Goal: Check status: Check status

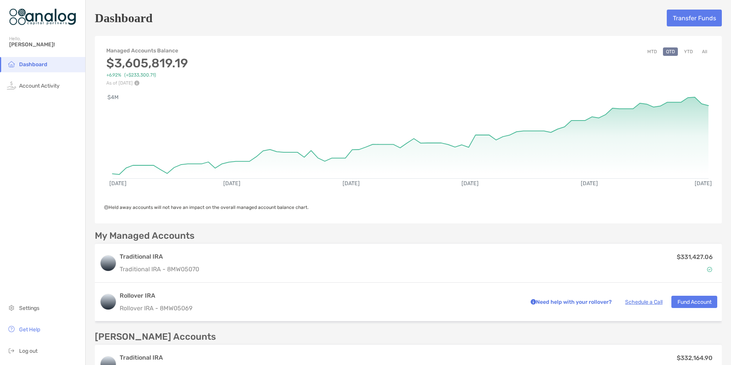
click at [648, 54] on button "MTD" at bounding box center [652, 51] width 16 height 8
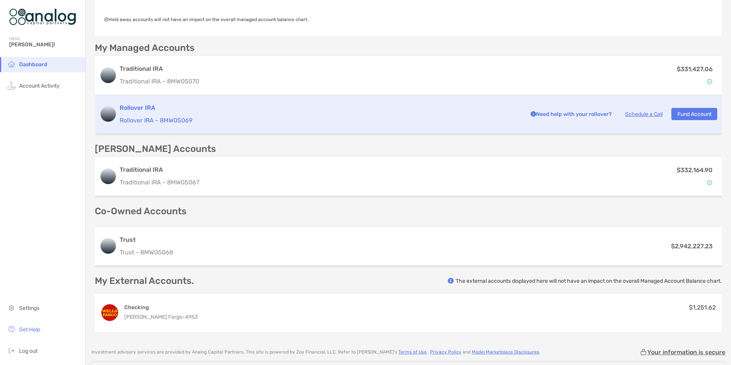
scroll to position [191, 0]
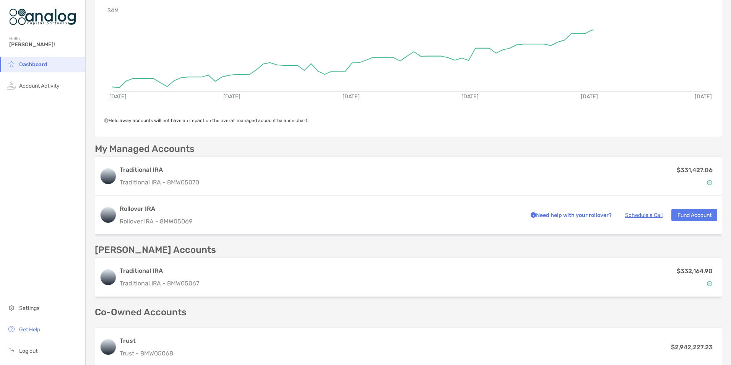
scroll to position [229, 0]
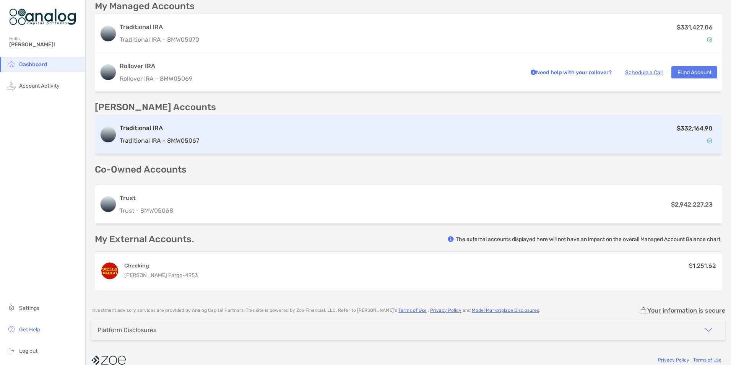
click at [303, 145] on div "Traditional IRA Traditional IRA - 8MW05067 $332,164.90" at bounding box center [408, 134] width 627 height 39
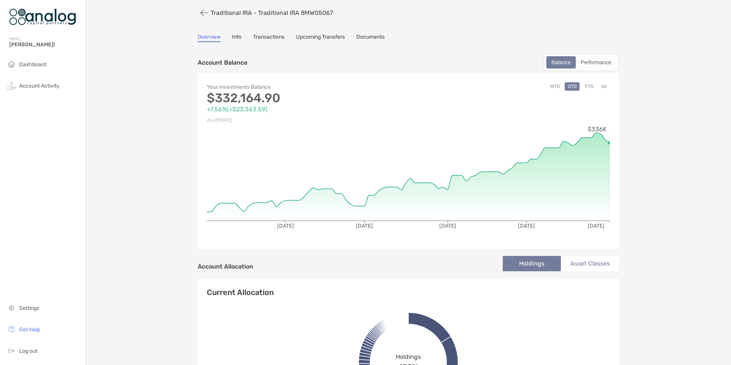
click at [553, 86] on button "MTD" at bounding box center [555, 86] width 16 height 8
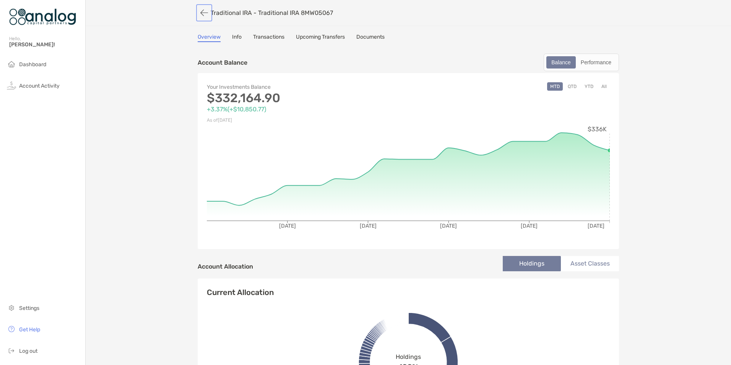
click at [201, 13] on button "button" at bounding box center [204, 13] width 13 height 14
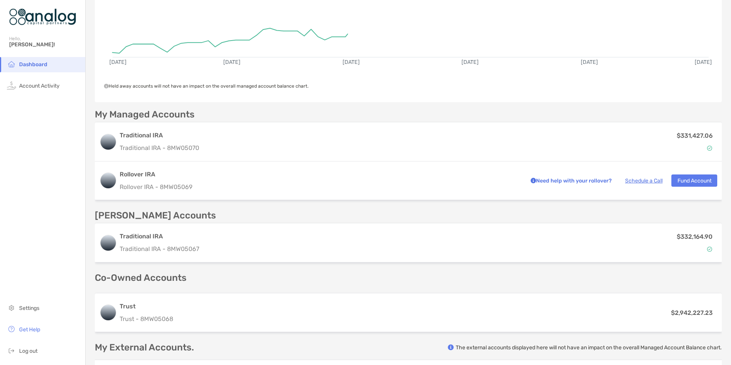
scroll to position [229, 0]
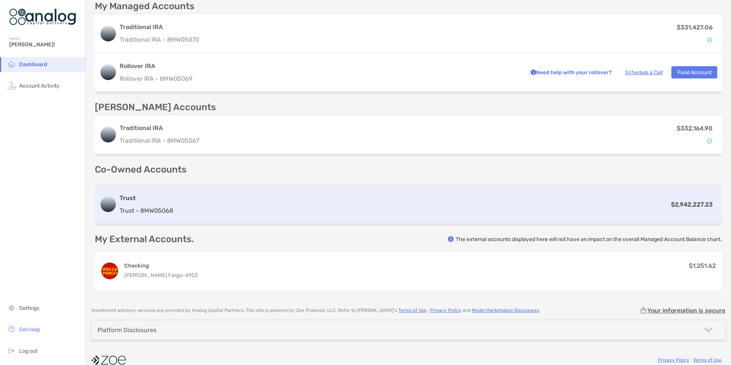
click at [397, 207] on div "$2,942,227.23" at bounding box center [446, 205] width 541 height 10
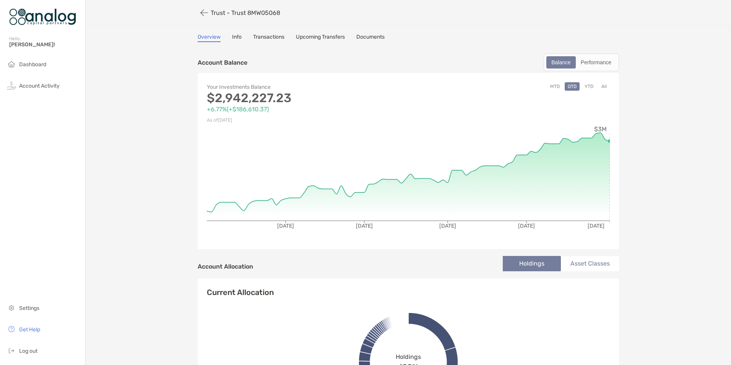
click at [552, 88] on button "MTD" at bounding box center [555, 86] width 16 height 8
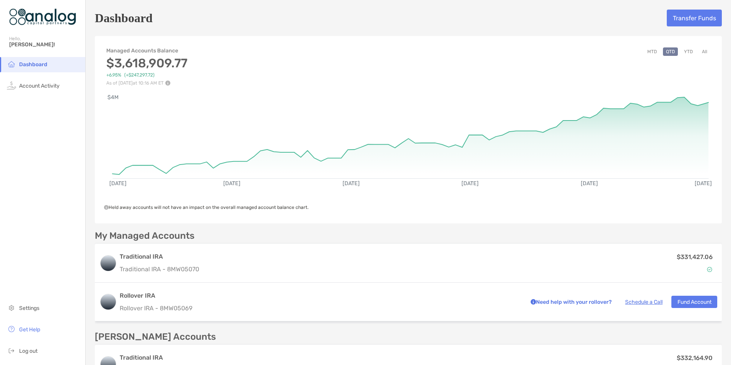
scroll to position [191, 0]
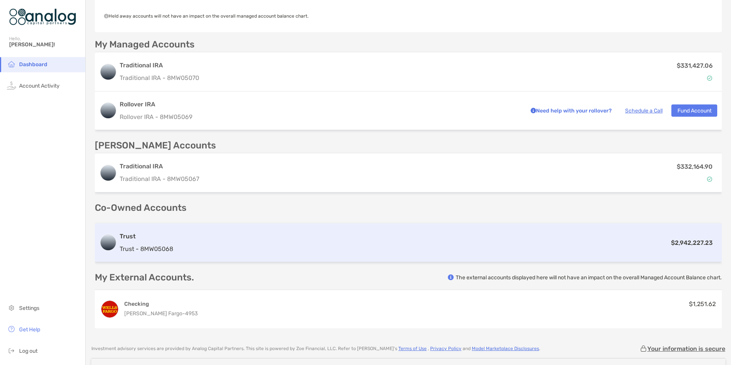
click at [340, 241] on div "$2,942,227.23" at bounding box center [446, 243] width 541 height 10
